Goal: Information Seeking & Learning: Learn about a topic

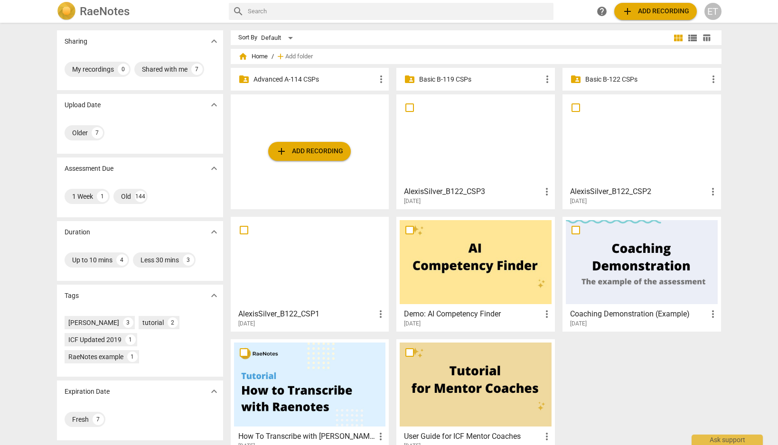
click at [284, 80] on p "Advanced A-114 CSPs" at bounding box center [315, 80] width 122 height 10
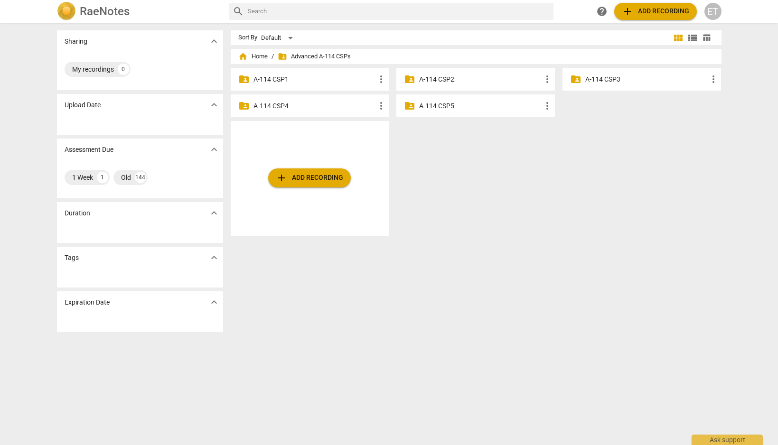
click at [630, 76] on p "A-114 CSP3" at bounding box center [646, 80] width 122 height 10
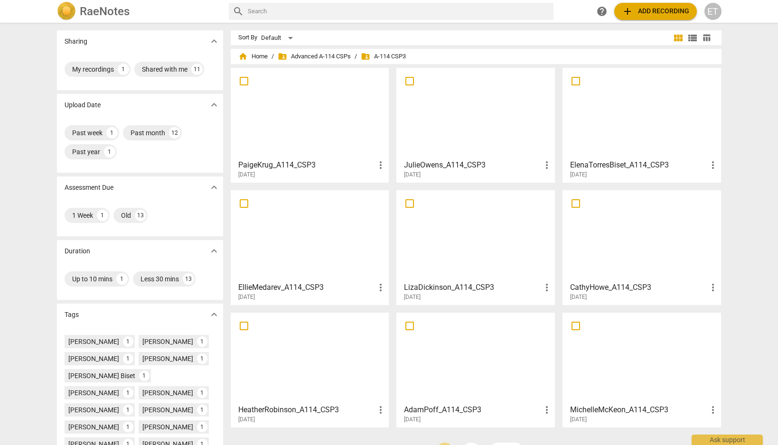
click at [651, 149] on div at bounding box center [642, 113] width 152 height 84
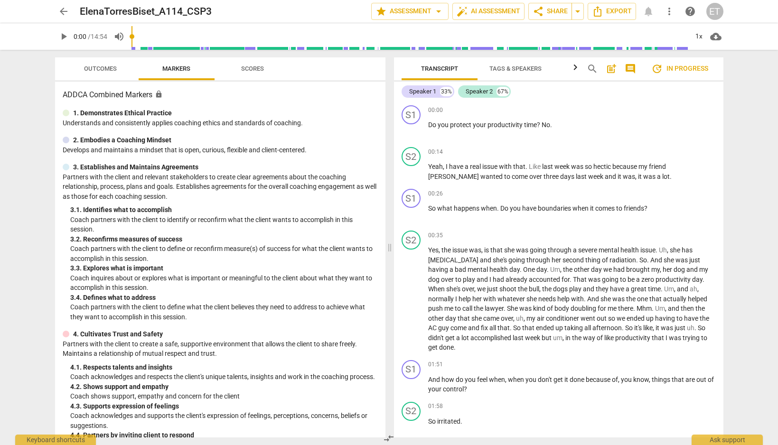
click at [260, 70] on span "Scores" at bounding box center [252, 68] width 23 height 7
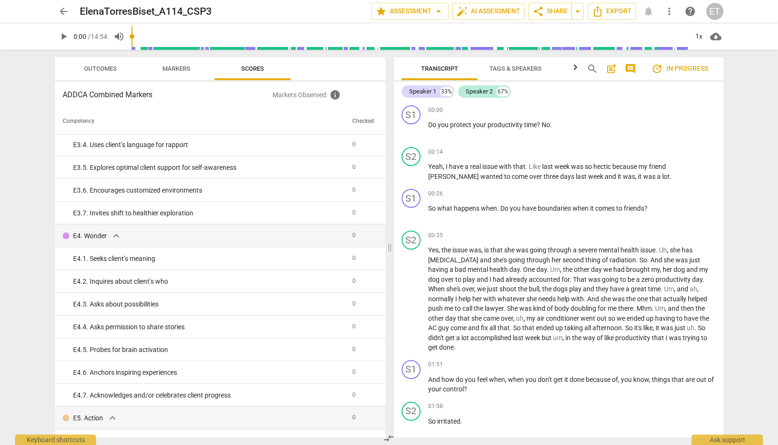
scroll to position [1605, 0]
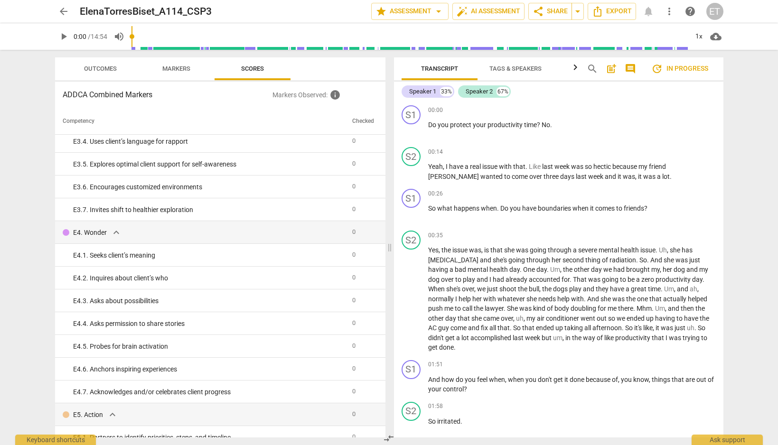
click at [99, 68] on span "Outcomes" at bounding box center [100, 68] width 33 height 7
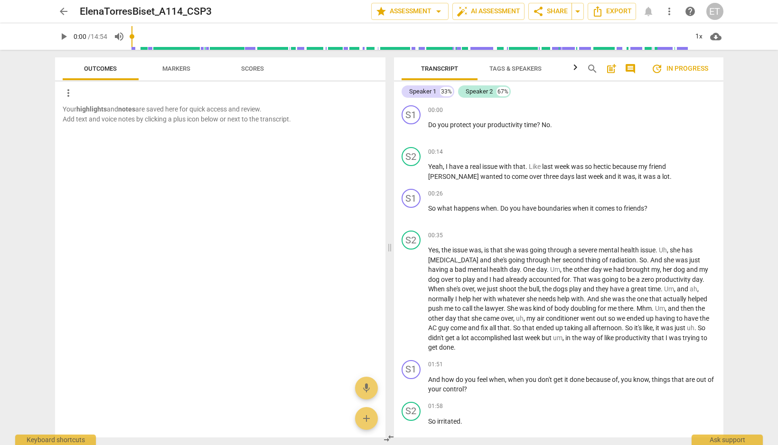
click at [62, 11] on span "arrow_back" at bounding box center [63, 11] width 11 height 11
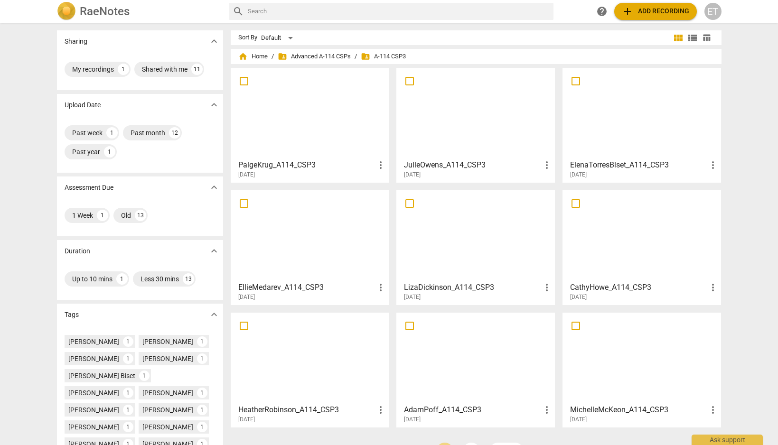
click at [432, 239] on div at bounding box center [476, 236] width 152 height 84
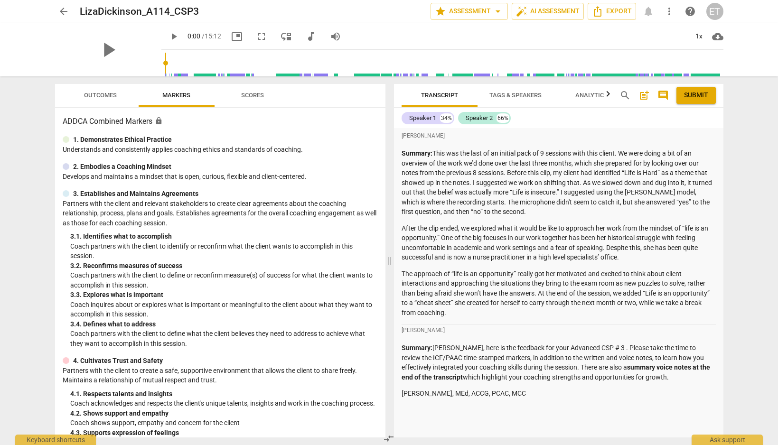
click at [102, 96] on span "Outcomes" at bounding box center [100, 95] width 33 height 7
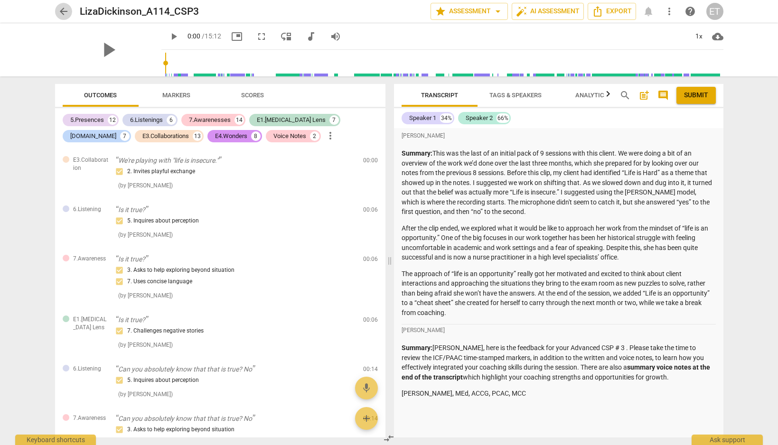
click at [62, 11] on span "arrow_back" at bounding box center [63, 11] width 11 height 11
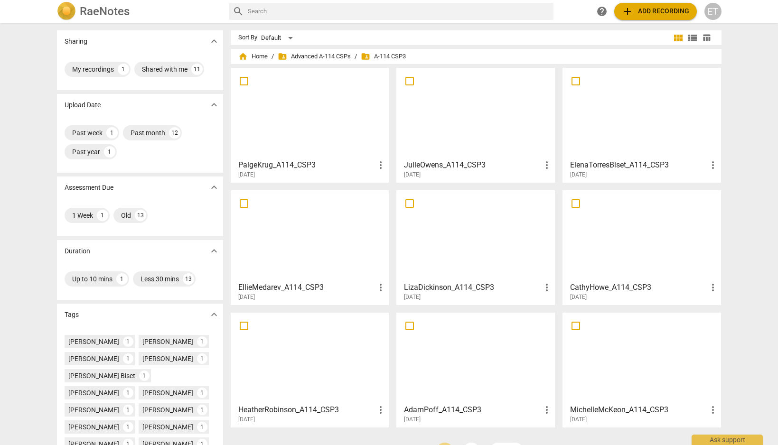
click at [465, 164] on h3 "JulieOwens_A114_CSP3" at bounding box center [472, 165] width 137 height 11
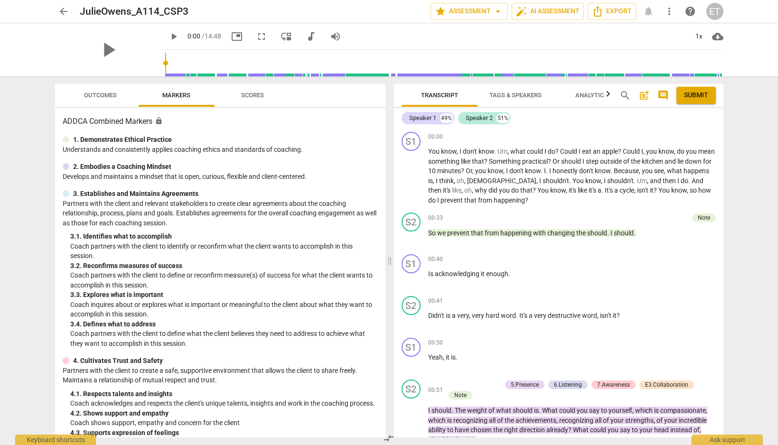
click at [258, 93] on span "Scores" at bounding box center [252, 95] width 23 height 7
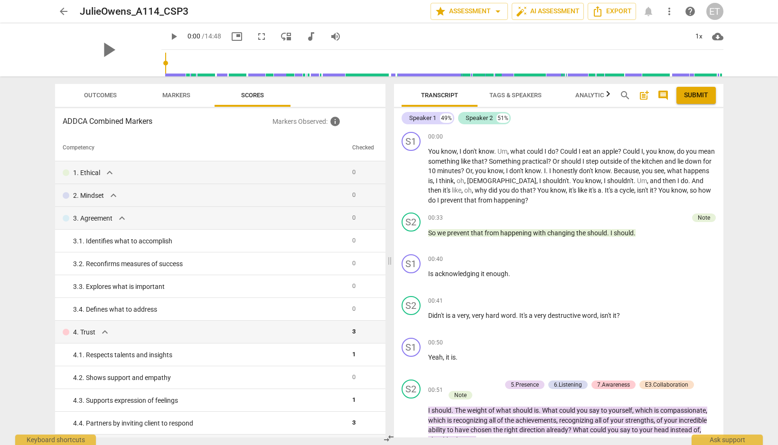
click at [98, 97] on span "Outcomes" at bounding box center [100, 95] width 33 height 7
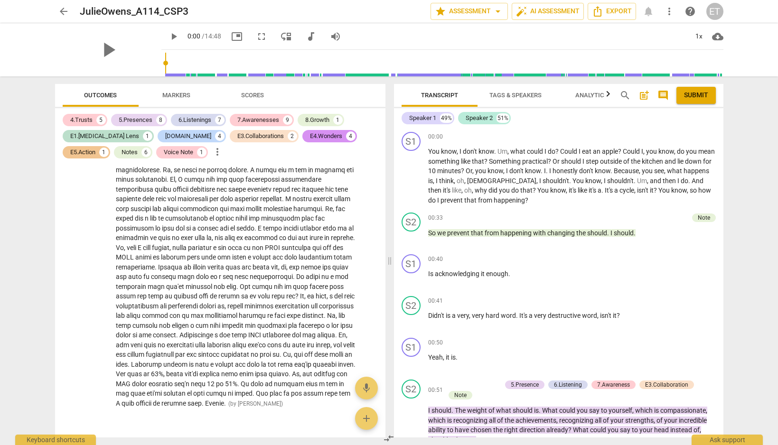
scroll to position [4372, 0]
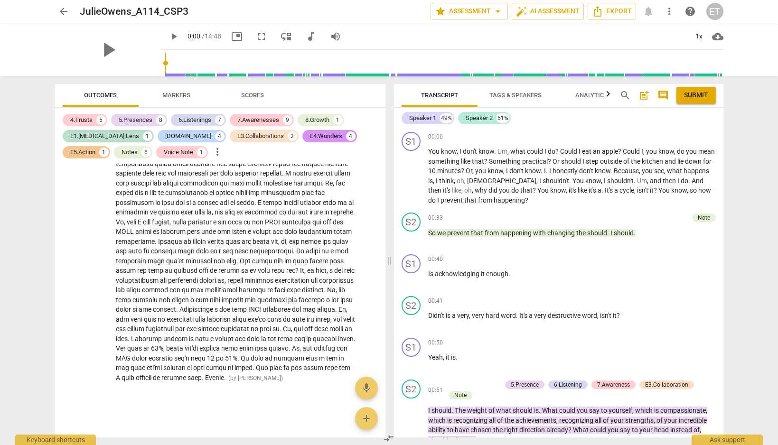
click at [68, 14] on span "arrow_back" at bounding box center [63, 11] width 11 height 11
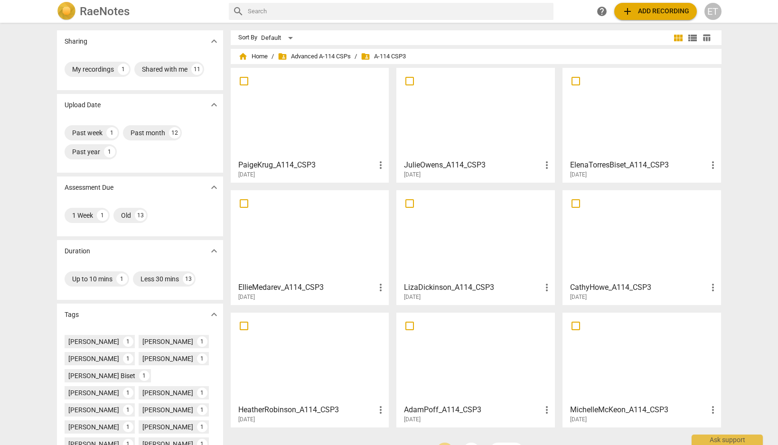
click at [343, 132] on div at bounding box center [310, 113] width 152 height 84
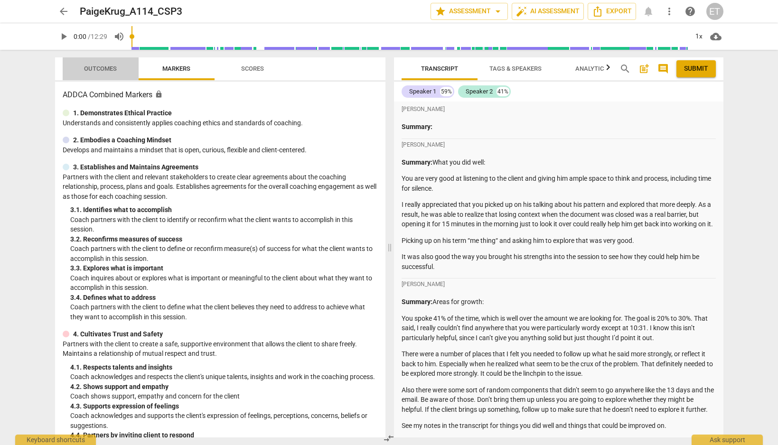
click at [110, 67] on span "Outcomes" at bounding box center [100, 68] width 33 height 7
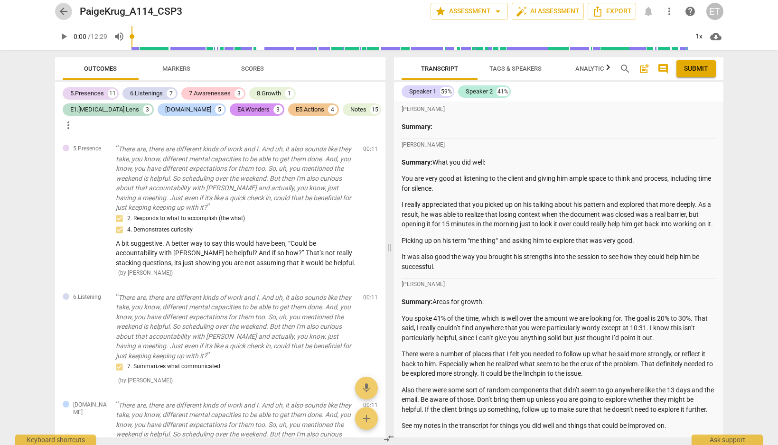
click at [66, 13] on span "arrow_back" at bounding box center [63, 11] width 11 height 11
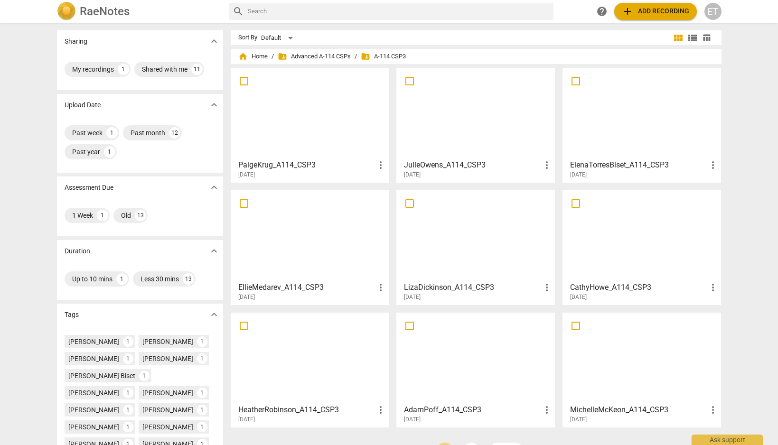
click at [250, 292] on h3 "EllieMedarev_A114_CSP3" at bounding box center [306, 287] width 137 height 11
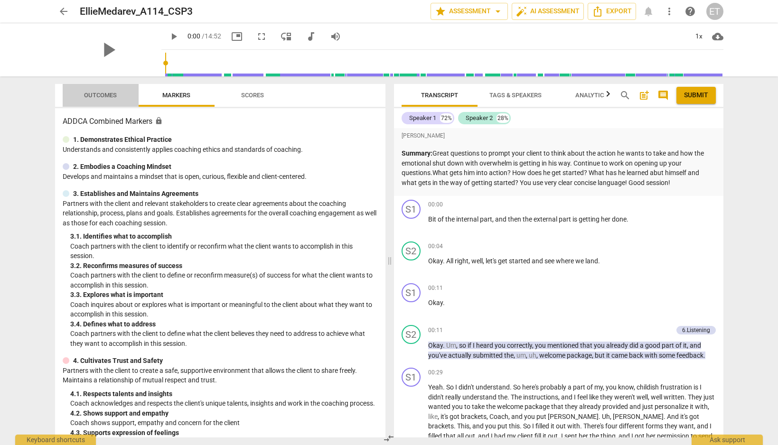
click at [105, 95] on span "Outcomes" at bounding box center [100, 95] width 33 height 7
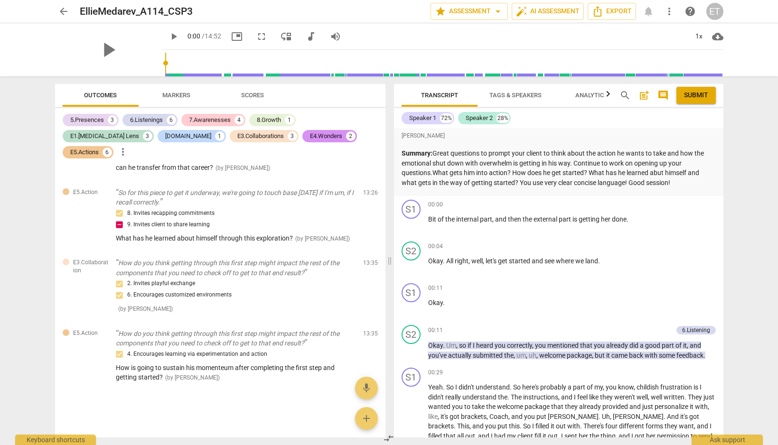
click at [166, 98] on span "Markers" at bounding box center [176, 95] width 28 height 7
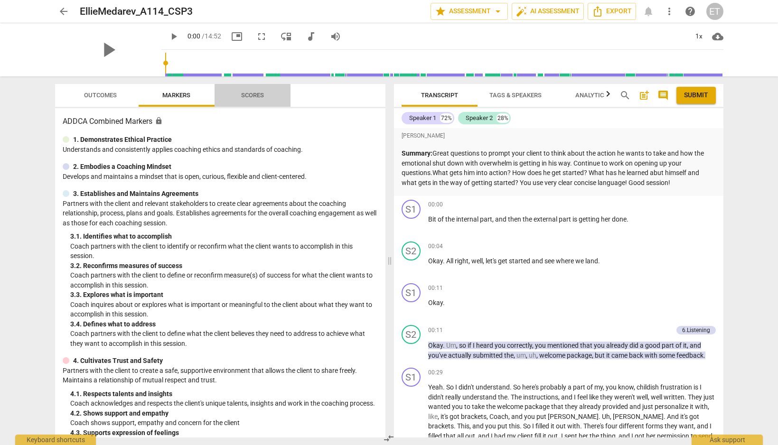
click at [244, 101] on span "Scores" at bounding box center [253, 95] width 46 height 13
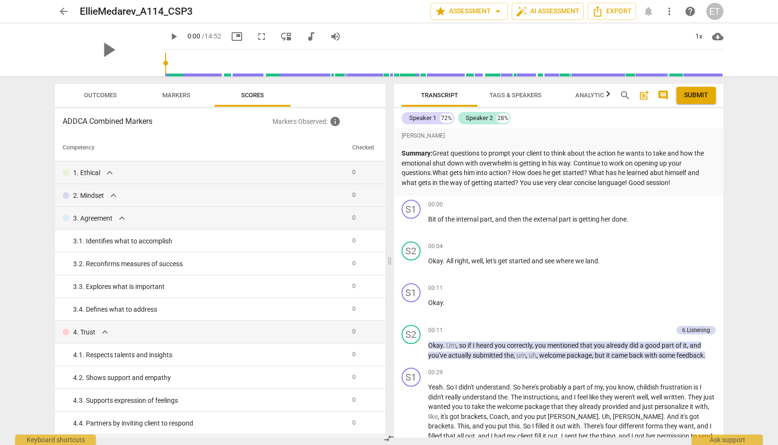
click at [62, 13] on span "arrow_back" at bounding box center [63, 11] width 11 height 11
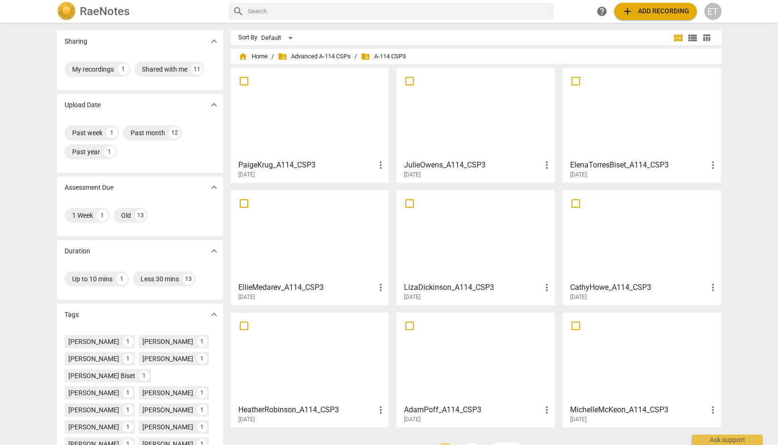
click at [595, 249] on div at bounding box center [642, 236] width 152 height 84
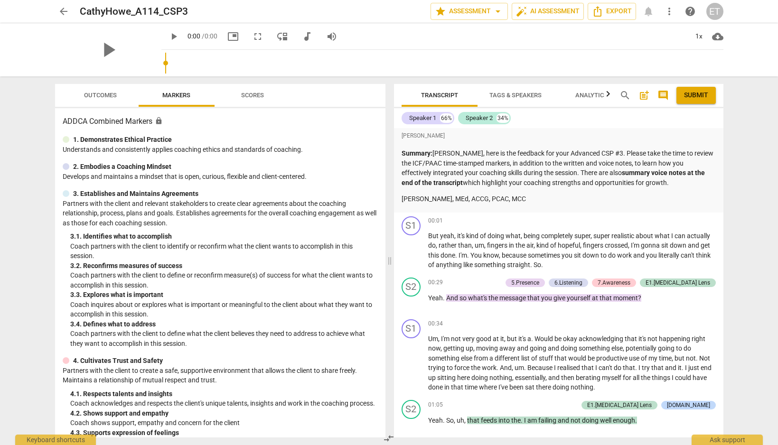
click at [103, 95] on span "Outcomes" at bounding box center [100, 95] width 33 height 7
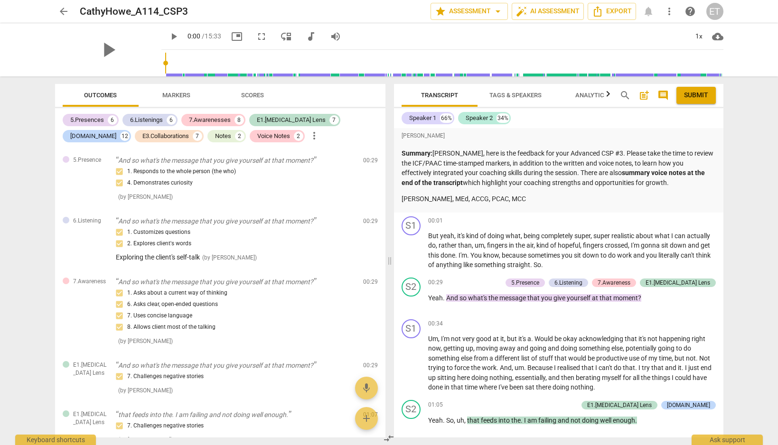
click at [68, 10] on span "arrow_back" at bounding box center [63, 11] width 11 height 11
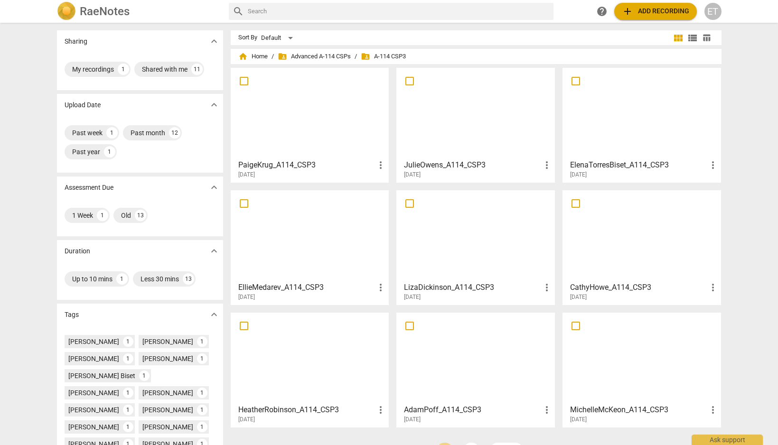
click at [272, 403] on div "HeatherRobinson_A114_CSP3 more_vert [DATE]" at bounding box center [310, 412] width 153 height 24
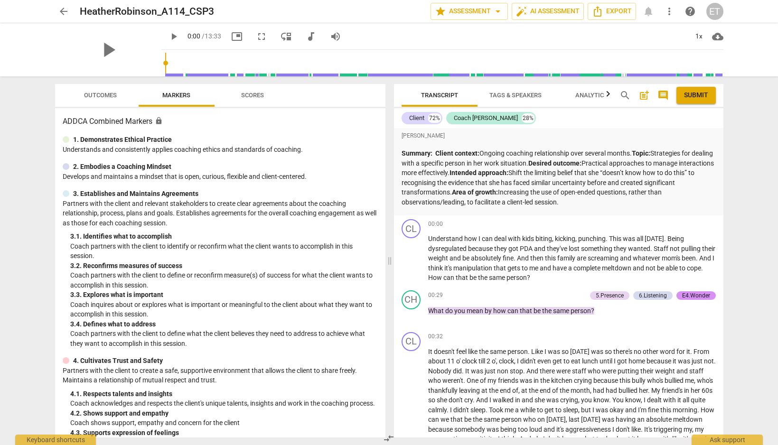
click at [100, 97] on span "Outcomes" at bounding box center [100, 95] width 33 height 7
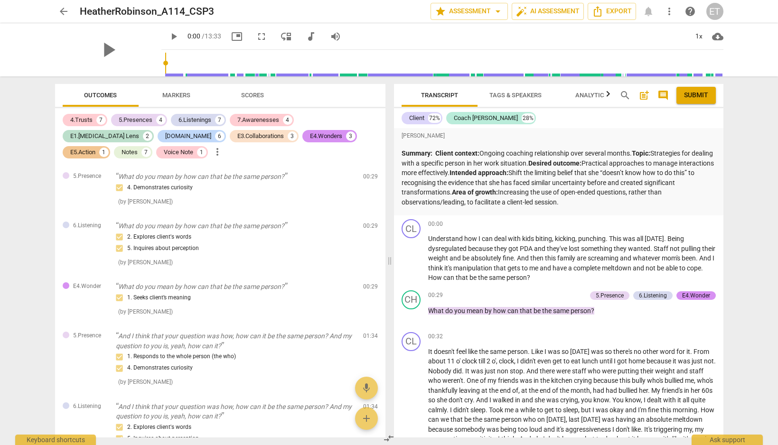
click at [62, 13] on span "arrow_back" at bounding box center [63, 11] width 11 height 11
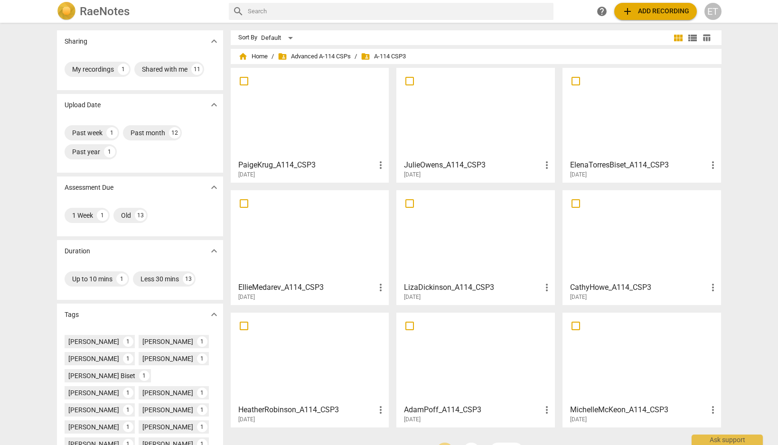
click at [471, 420] on div "[DATE]" at bounding box center [478, 420] width 149 height 8
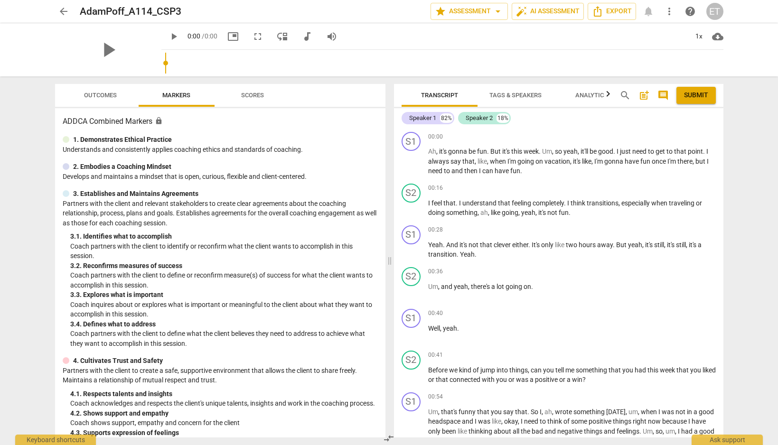
click at [94, 92] on span "Outcomes" at bounding box center [100, 95] width 33 height 7
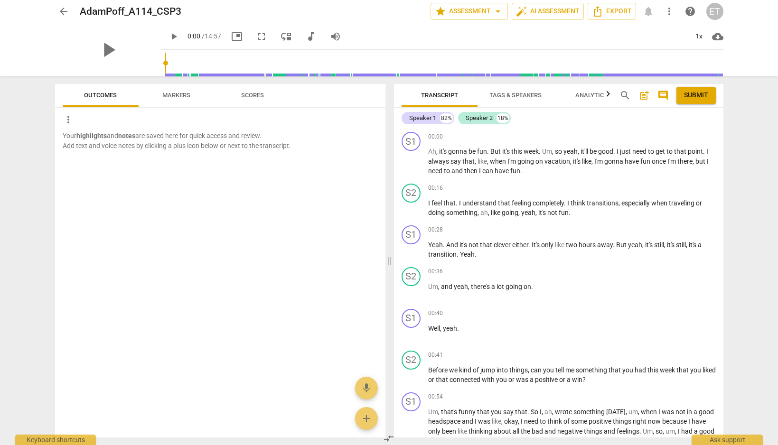
click at [66, 11] on span "arrow_back" at bounding box center [63, 11] width 11 height 11
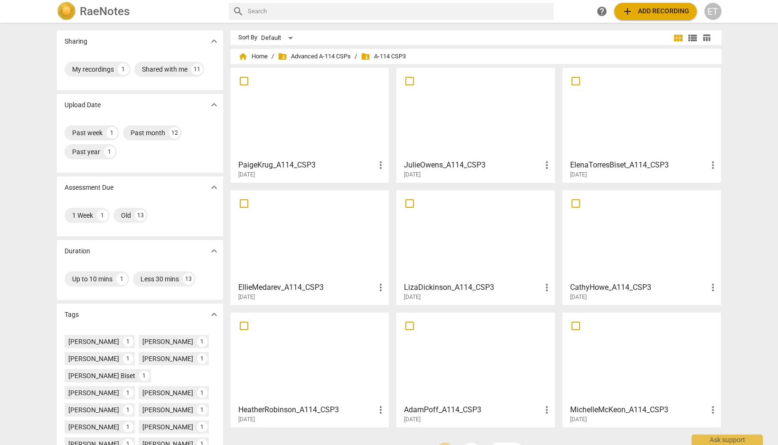
click at [589, 396] on div at bounding box center [642, 358] width 152 height 84
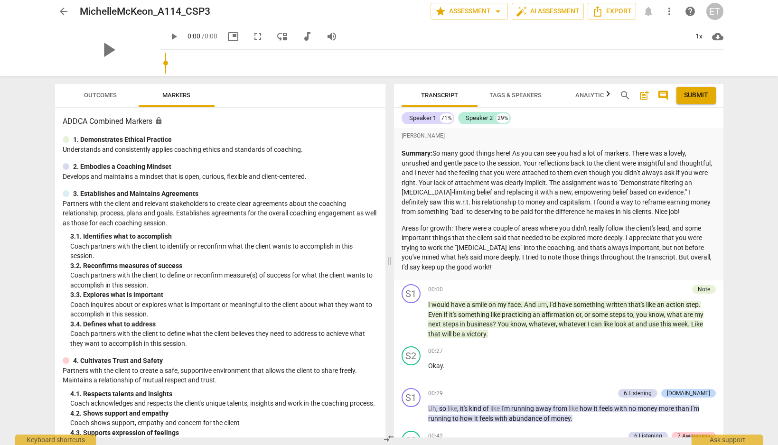
click at [96, 40] on div "play_arrow" at bounding box center [108, 49] width 106 height 53
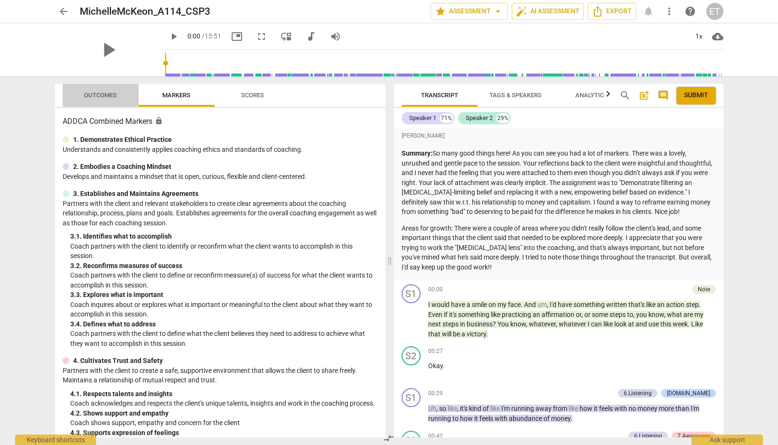
click at [107, 92] on span "Outcomes" at bounding box center [100, 95] width 33 height 7
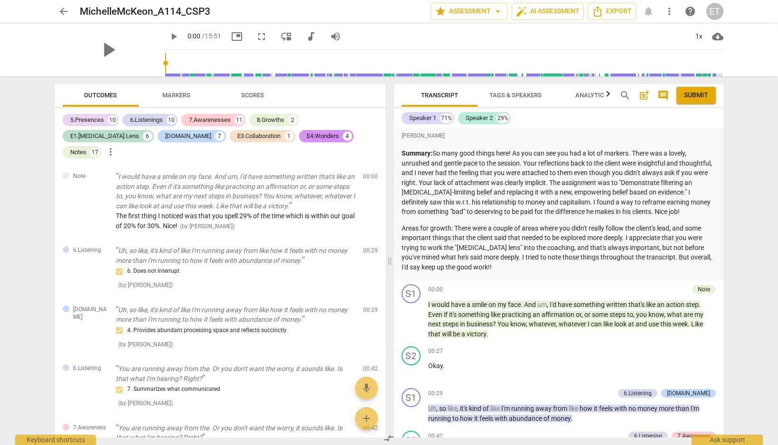
click at [64, 10] on span "arrow_back" at bounding box center [63, 11] width 11 height 11
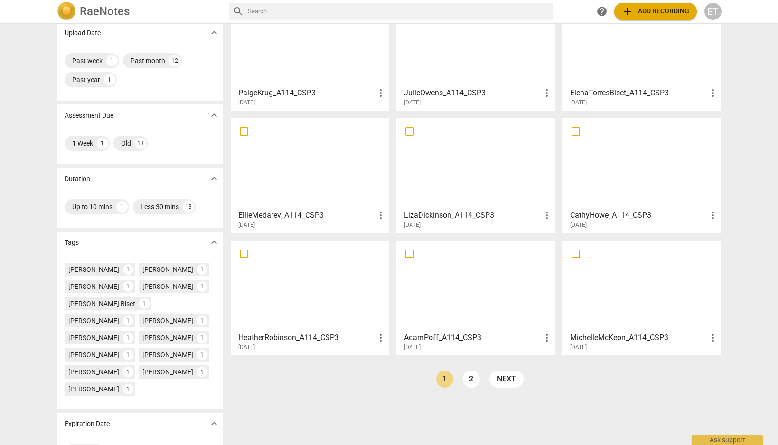
scroll to position [103, 0]
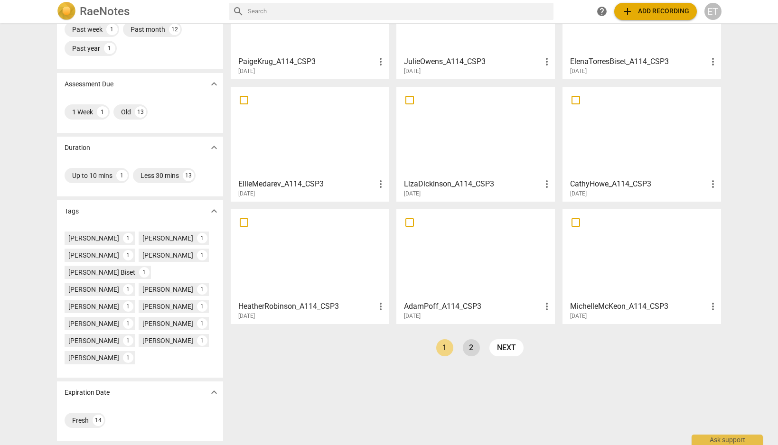
click at [475, 348] on link "2" at bounding box center [471, 347] width 17 height 17
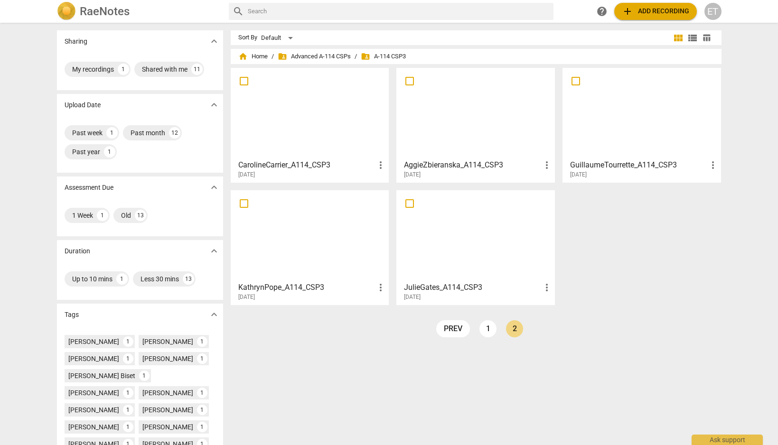
click at [294, 166] on h3 "CarolineCarrier_A114_CSP3" at bounding box center [306, 165] width 137 height 11
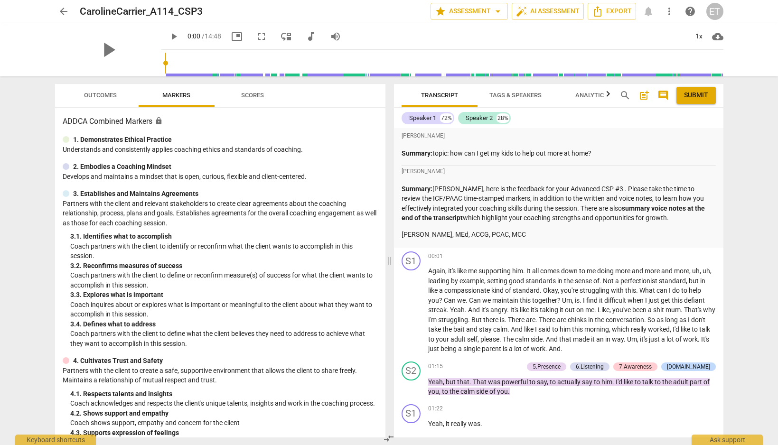
click at [105, 96] on span "Outcomes" at bounding box center [100, 95] width 33 height 7
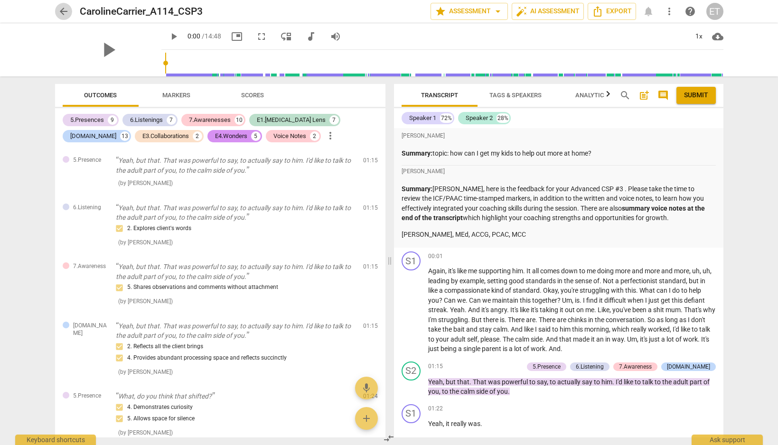
click at [63, 10] on span "arrow_back" at bounding box center [63, 11] width 11 height 11
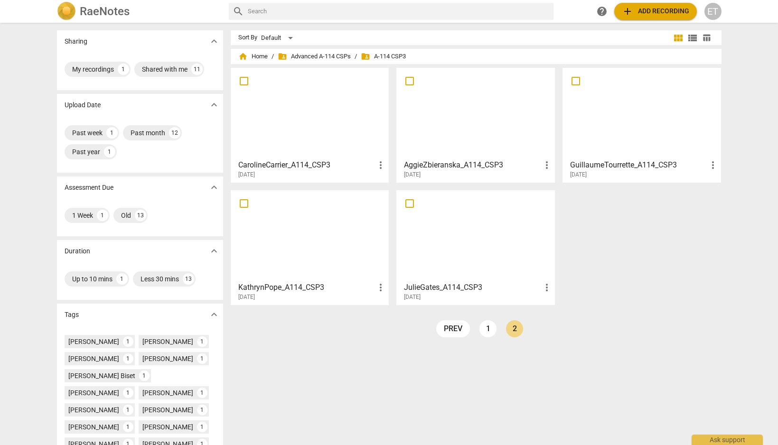
click at [511, 171] on div "[DATE]" at bounding box center [478, 175] width 149 height 8
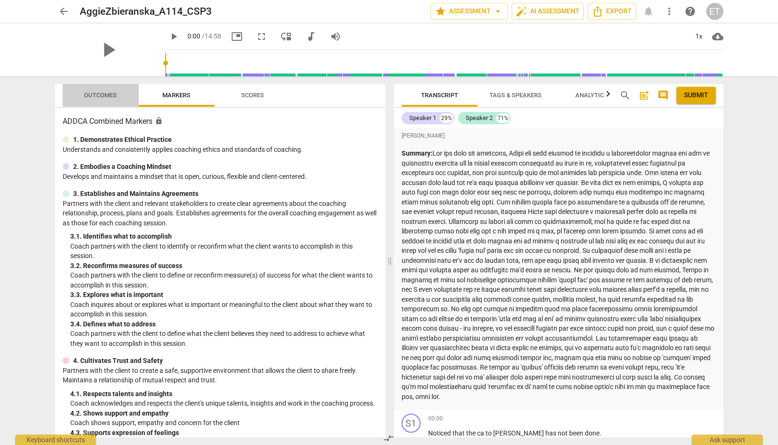
click at [105, 93] on span "Outcomes" at bounding box center [100, 95] width 33 height 7
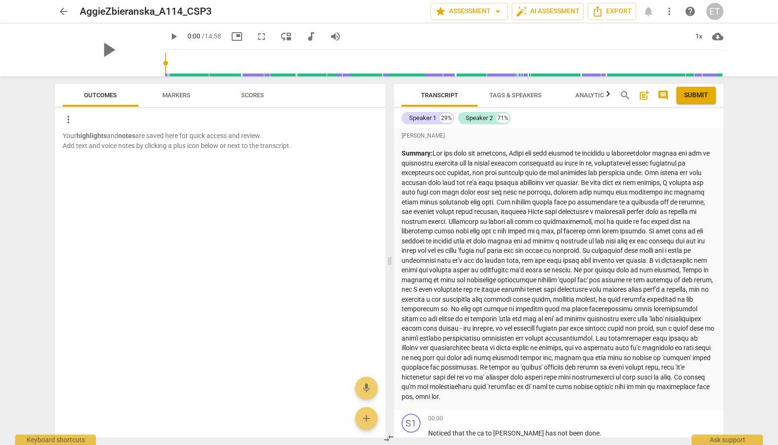
click at [65, 9] on span "arrow_back" at bounding box center [63, 11] width 11 height 11
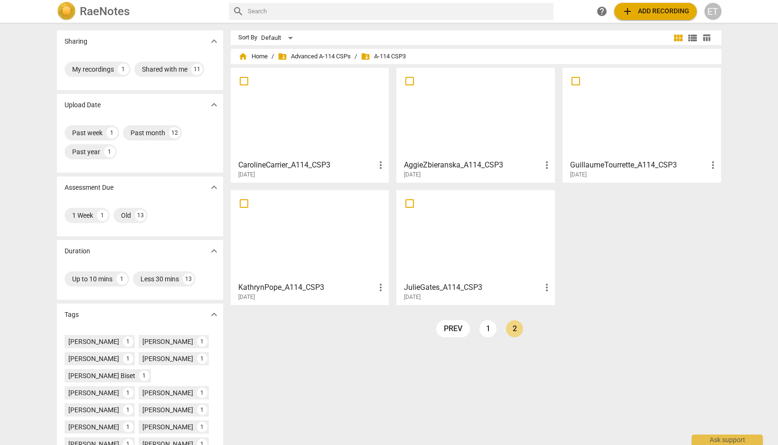
click at [623, 171] on div "[DATE]" at bounding box center [644, 175] width 149 height 8
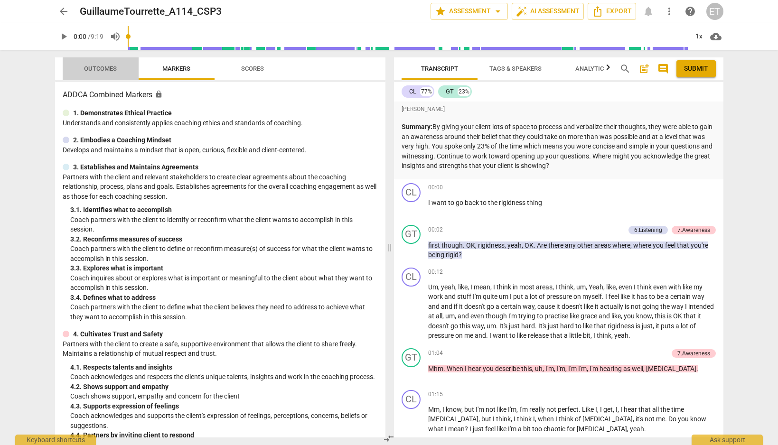
click at [105, 68] on span "Outcomes" at bounding box center [100, 68] width 33 height 7
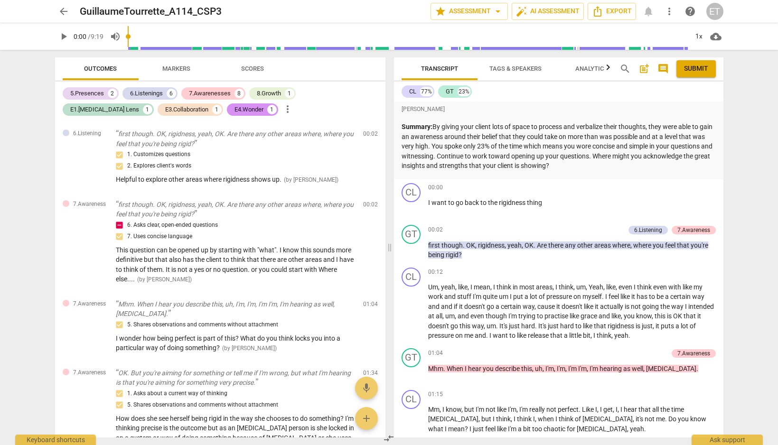
click at [63, 12] on span "arrow_back" at bounding box center [63, 11] width 11 height 11
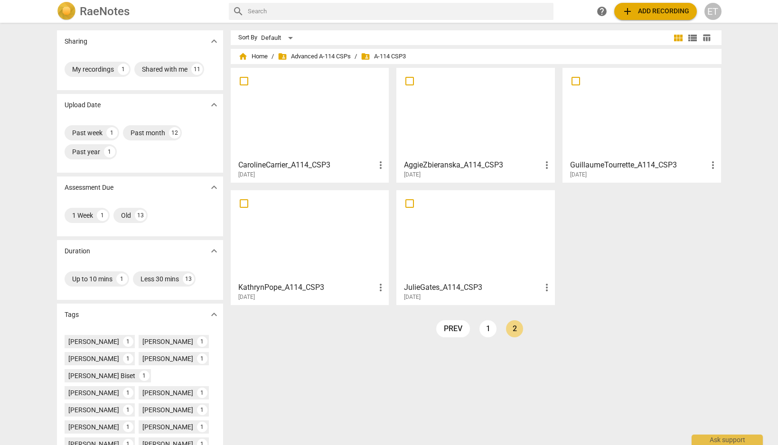
click at [310, 285] on h3 "KathrynPope_A114_CSP3" at bounding box center [306, 287] width 137 height 11
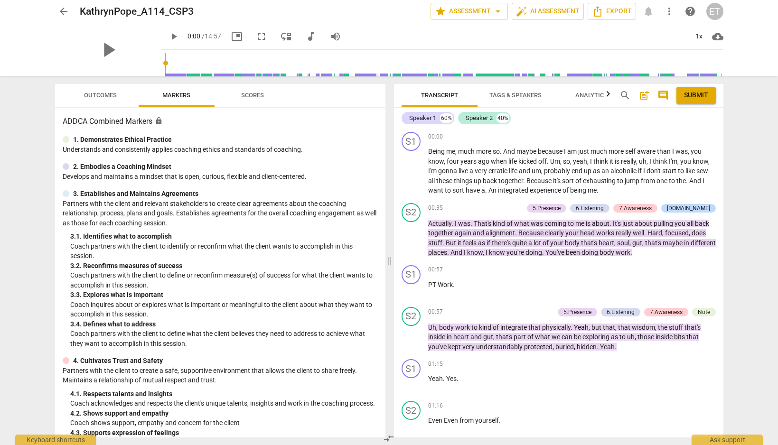
click at [90, 93] on span "Outcomes" at bounding box center [100, 95] width 33 height 7
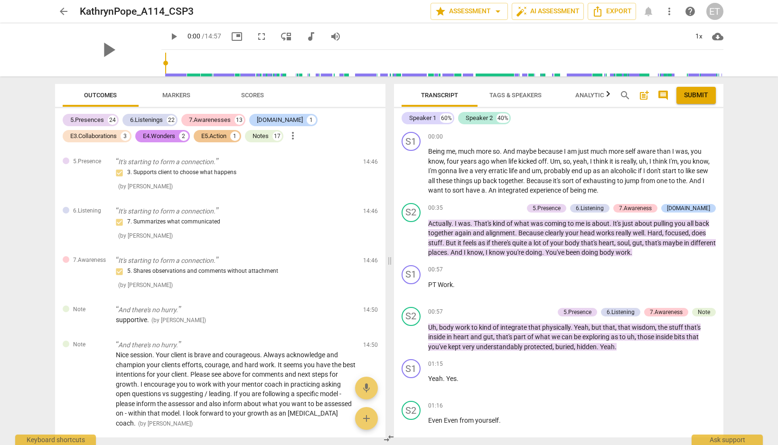
scroll to position [5128, 0]
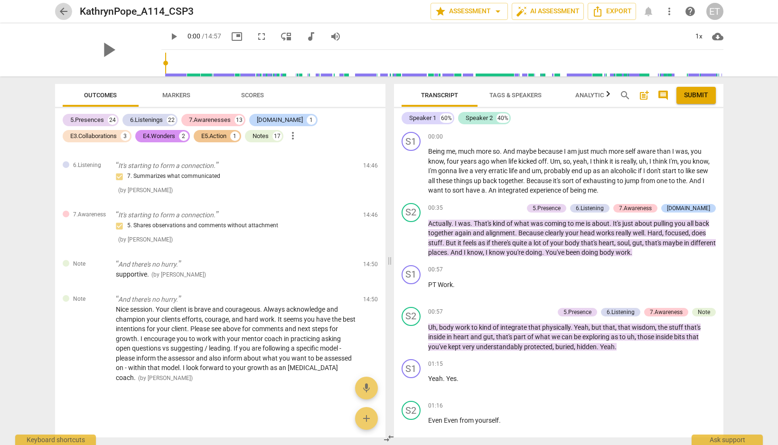
click at [66, 12] on span "arrow_back" at bounding box center [63, 11] width 11 height 11
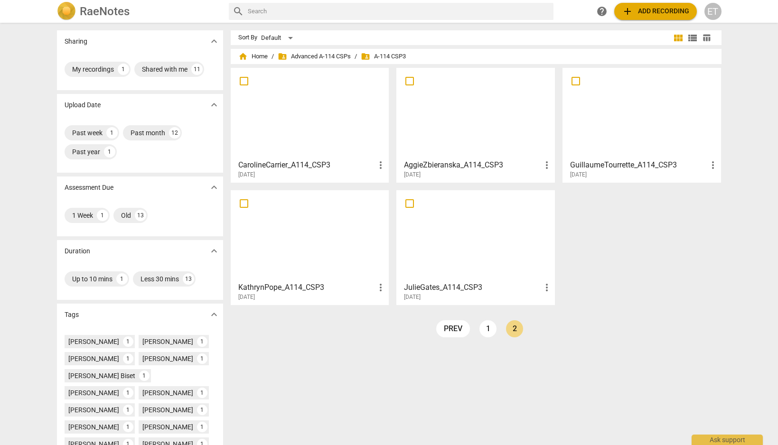
click at [339, 279] on div "KathrynPope_A114_CSP3 more_vert [DATE]" at bounding box center [310, 290] width 153 height 24
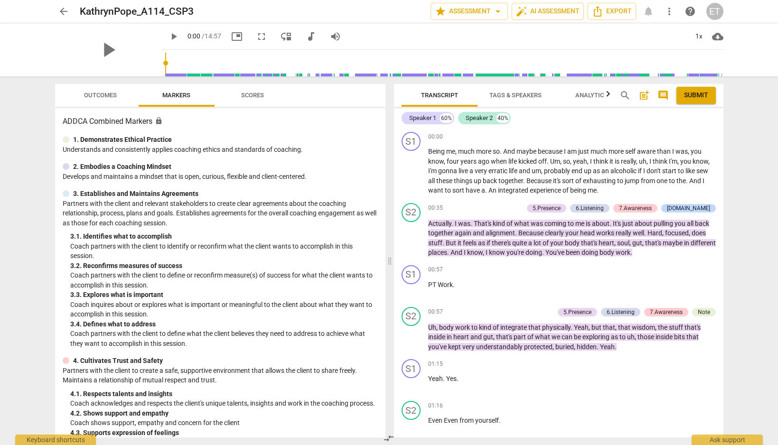
click at [114, 96] on span "Outcomes" at bounding box center [100, 95] width 33 height 7
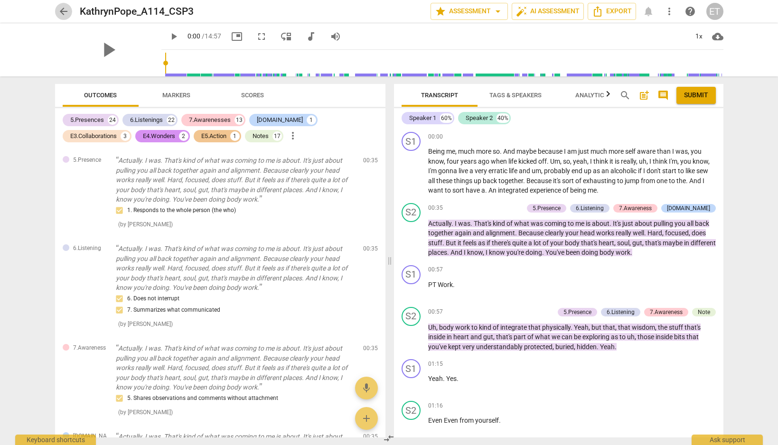
click at [65, 14] on span "arrow_back" at bounding box center [63, 11] width 11 height 11
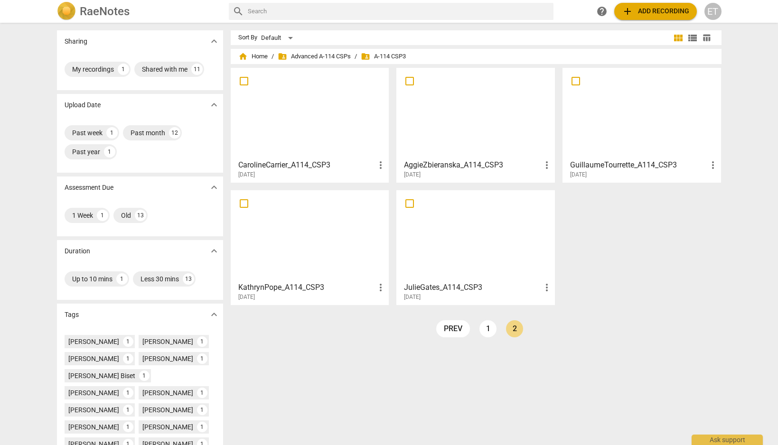
click at [423, 286] on h3 "JulieGates_A114_CSP3" at bounding box center [472, 287] width 137 height 11
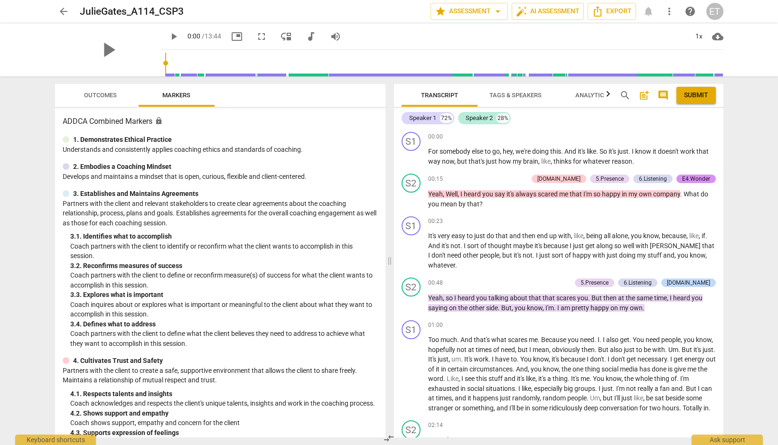
click at [91, 92] on span "Outcomes" at bounding box center [100, 95] width 33 height 7
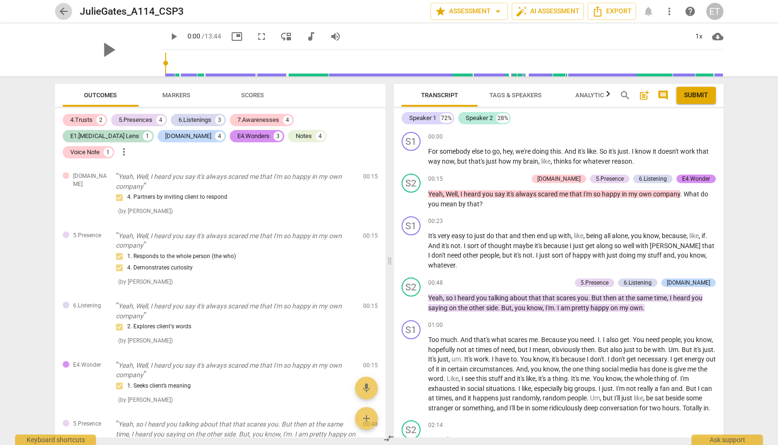
click at [67, 8] on span "arrow_back" at bounding box center [63, 11] width 11 height 11
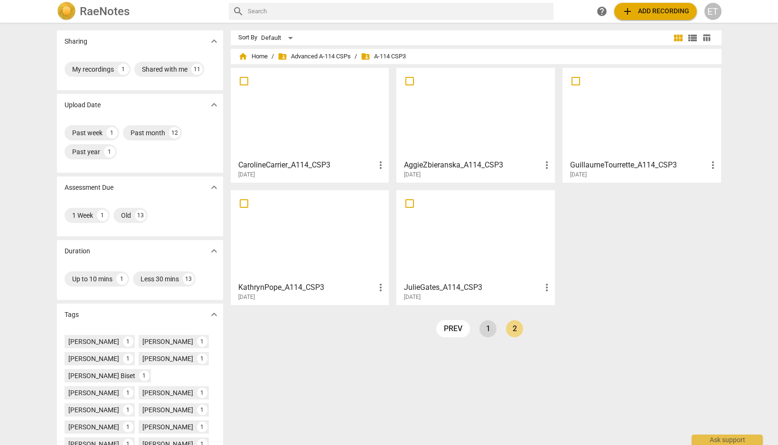
click at [485, 325] on link "1" at bounding box center [487, 328] width 17 height 17
